Goal: Information Seeking & Learning: Learn about a topic

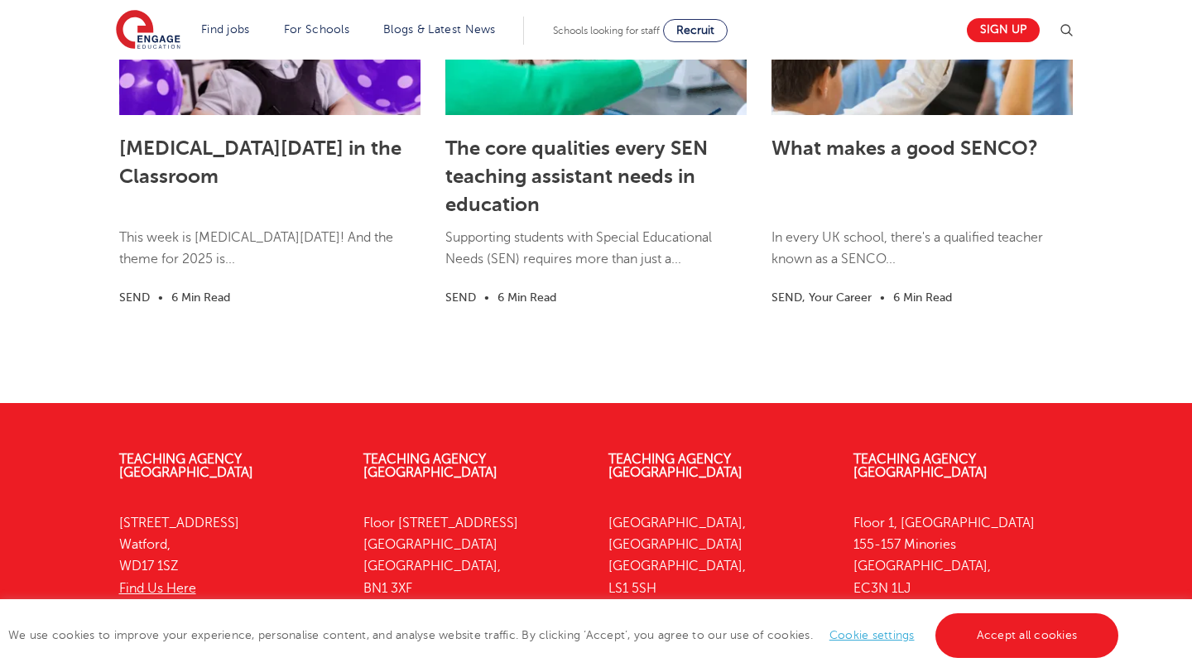
scroll to position [4909, 0]
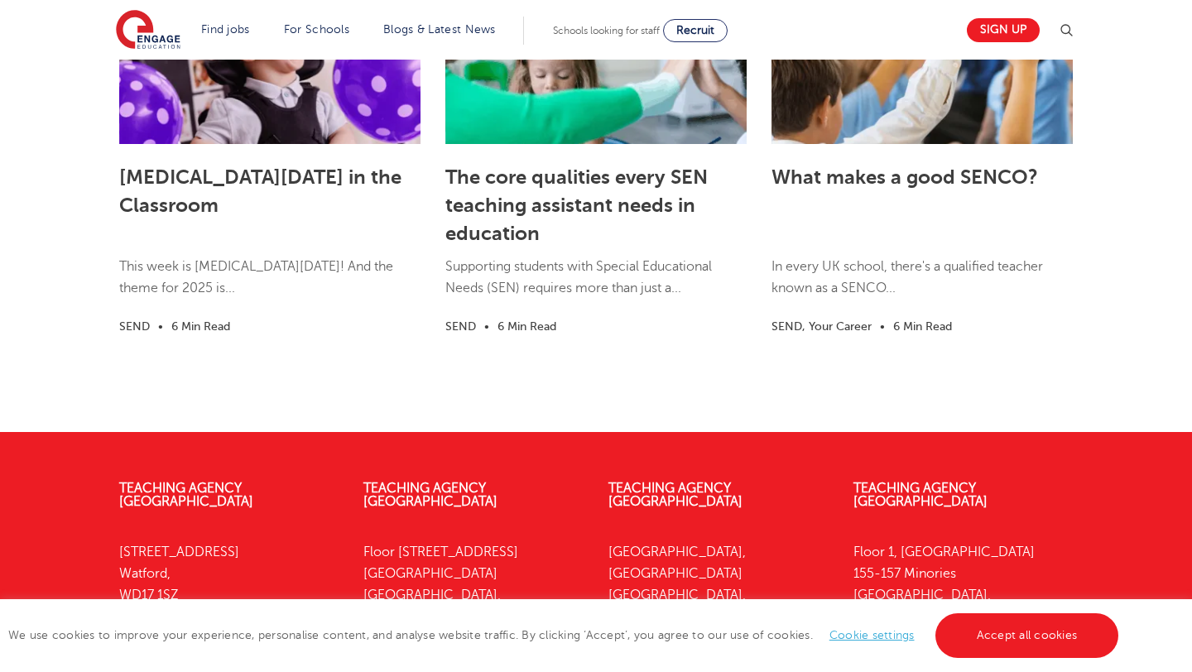
click at [818, 325] on li "SEND, Your Career" at bounding box center [821, 326] width 100 height 19
click at [826, 264] on p "In every UK school, there's a qualified teacher known as a SENCO..." at bounding box center [921, 286] width 301 height 60
click at [812, 178] on link "What makes a good SENCO?" at bounding box center [904, 177] width 266 height 23
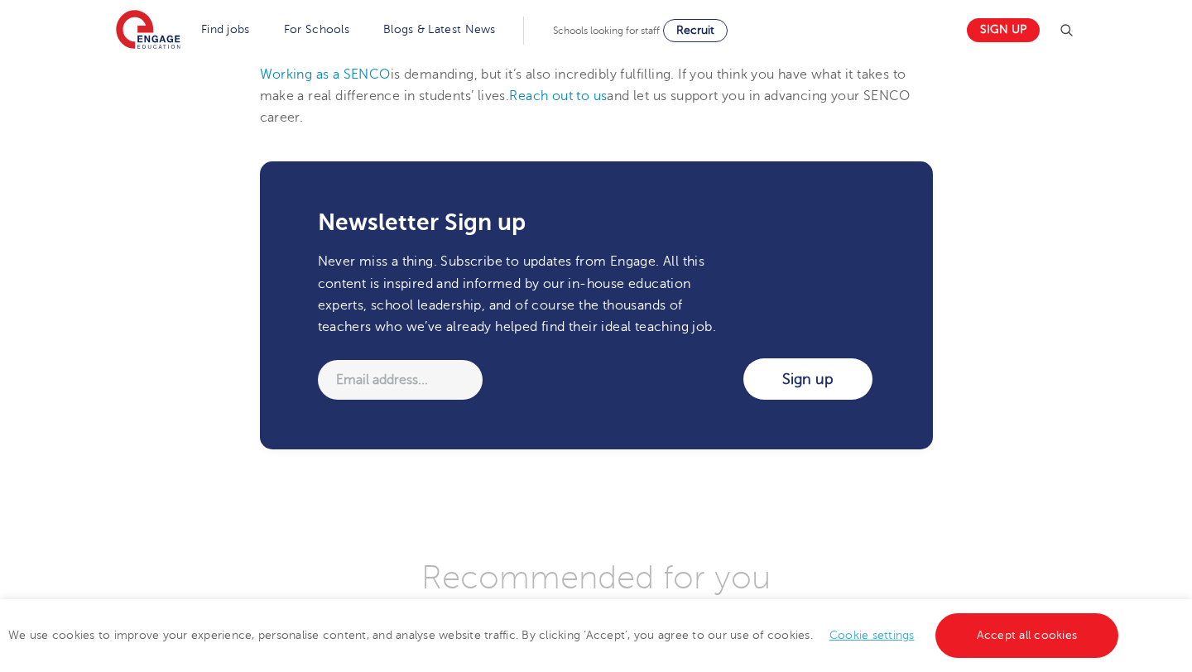
scroll to position [1636, 0]
